Goal: Navigation & Orientation: Find specific page/section

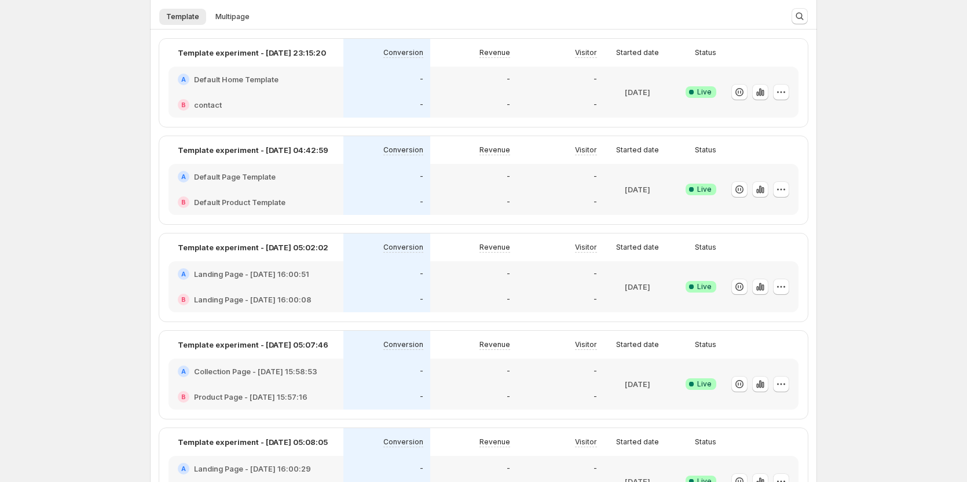
scroll to position [232, 0]
